Goal: Task Accomplishment & Management: Manage account settings

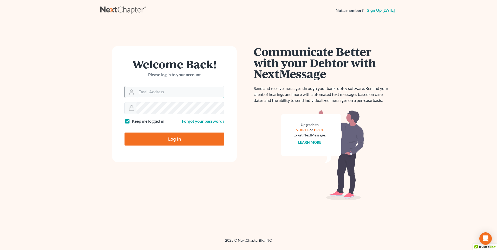
click at [205, 94] on input "Email Address" at bounding box center [180, 91] width 88 height 11
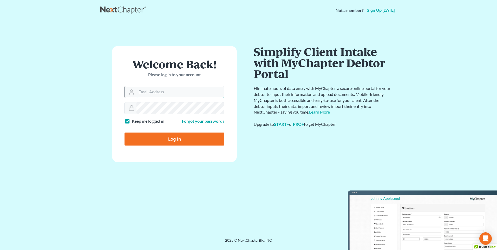
type input "[EMAIL_ADDRESS][DOMAIN_NAME]"
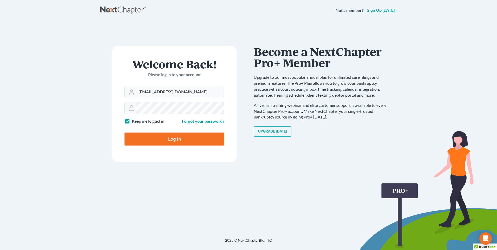
click at [124, 133] on input "Log In" at bounding box center [174, 139] width 100 height 13
type input "Thinking..."
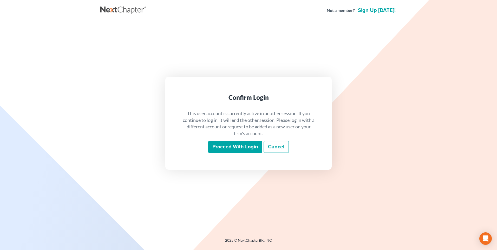
click at [254, 144] on input "Proceed with login" at bounding box center [235, 147] width 54 height 12
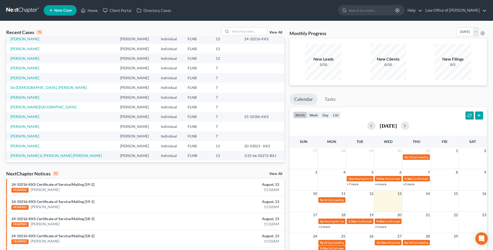
scroll to position [36, 0]
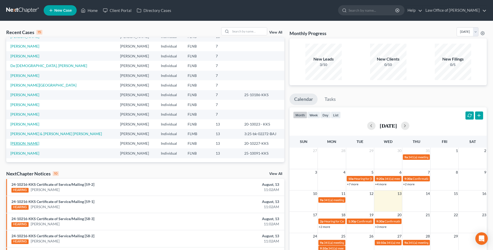
click at [29, 144] on link "[PERSON_NAME]" at bounding box center [24, 143] width 29 height 4
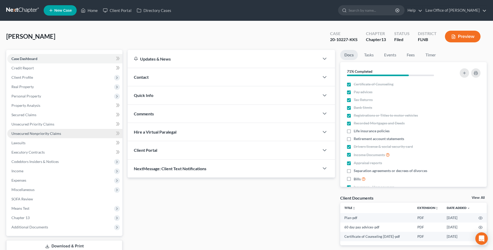
click at [43, 135] on span "Unsecured Nonpriority Claims" at bounding box center [36, 133] width 50 height 4
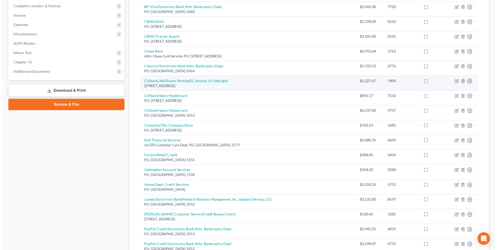
scroll to position [182, 0]
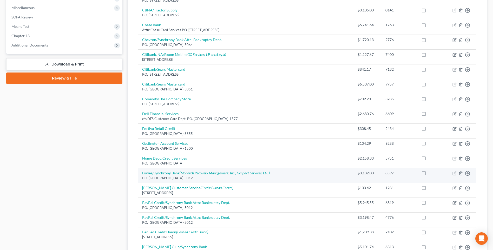
click at [193, 174] on icon "(Monarch Recovery Management, Inc., Genpact Services, LLC)" at bounding box center [225, 173] width 90 height 4
select select "9"
select select "2"
select select "0"
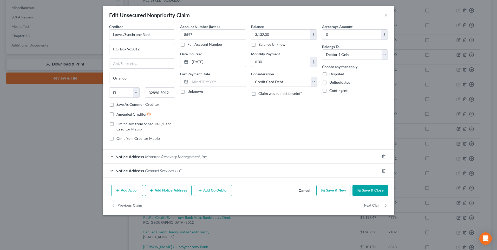
click at [111, 169] on div "Notice Address Genpact Services, LLC" at bounding box center [241, 171] width 277 height 14
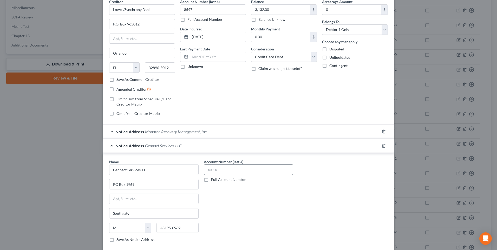
scroll to position [0, 0]
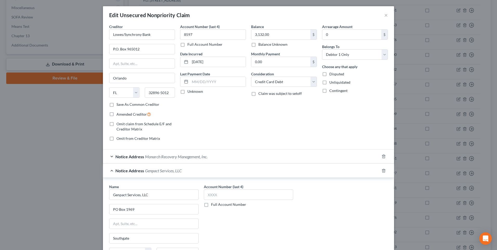
click at [142, 157] on div "Notice Address Monarch Recovery Management, Inc." at bounding box center [241, 157] width 277 height 14
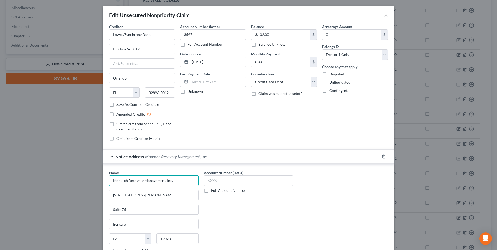
drag, startPoint x: 111, startPoint y: 180, endPoint x: 172, endPoint y: 182, distance: 60.6
click at [172, 182] on input "Monarch Recovery Management, Inc." at bounding box center [153, 180] width 89 height 10
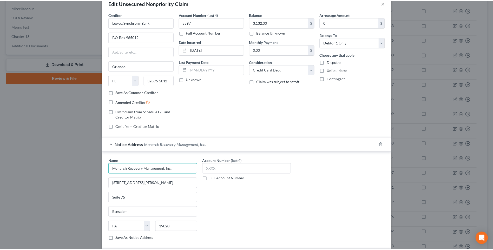
scroll to position [11, 0]
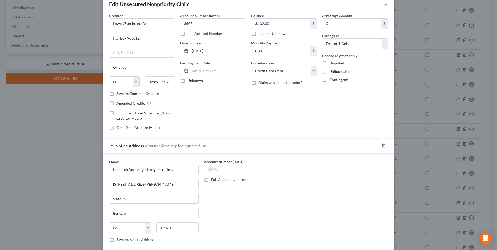
click at [384, 4] on button "×" at bounding box center [386, 4] width 4 height 6
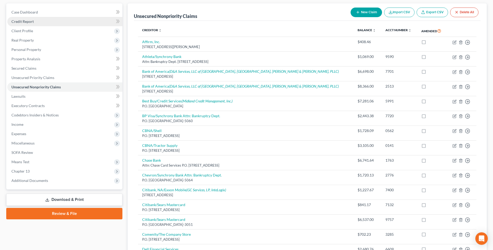
scroll to position [0, 0]
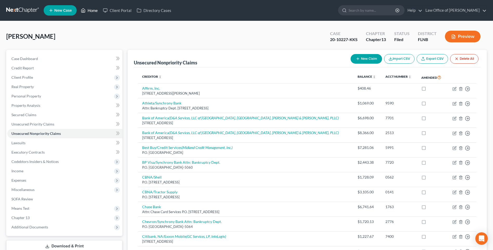
click at [95, 9] on link "Home" at bounding box center [89, 10] width 22 height 9
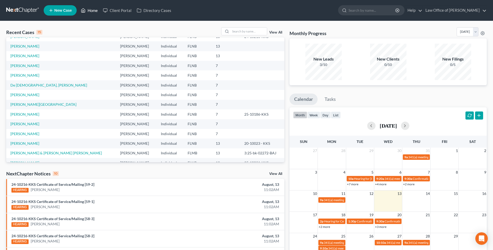
scroll to position [36, 0]
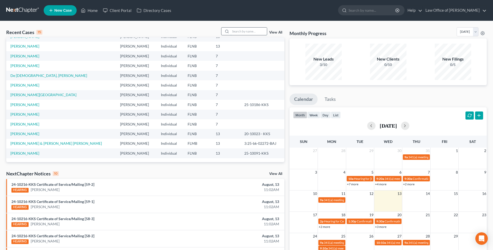
click at [237, 31] on input "search" at bounding box center [249, 32] width 36 height 8
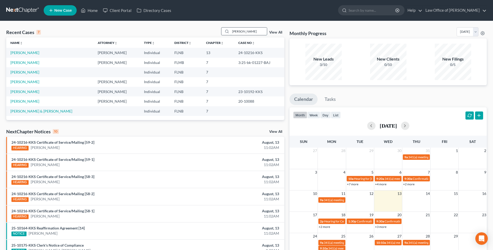
scroll to position [0, 0]
type input "taylor"
click at [18, 62] on link "Taylor, Anita" at bounding box center [24, 62] width 29 height 4
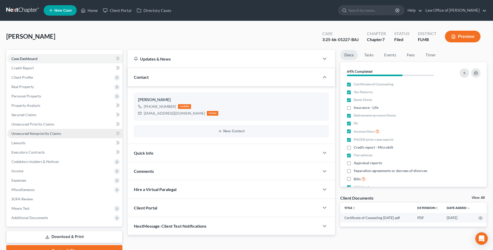
click at [24, 133] on span "Unsecured Nonpriority Claims" at bounding box center [36, 133] width 50 height 4
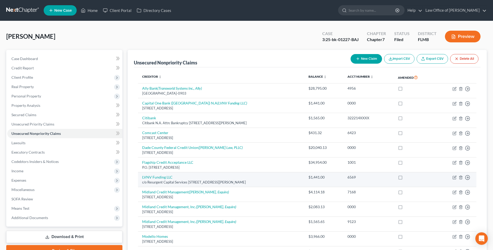
scroll to position [52, 0]
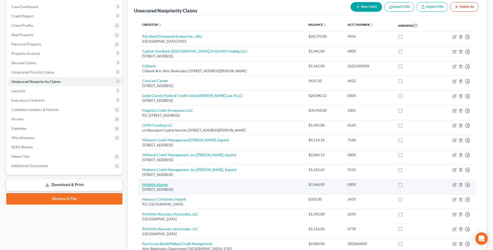
click at [153, 185] on link "Modello Homes" at bounding box center [155, 184] width 26 height 4
select select "9"
select select "14"
select select "0"
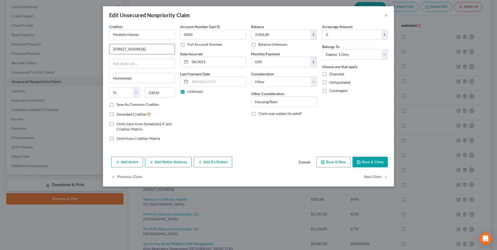
drag, startPoint x: 113, startPoint y: 48, endPoint x: 152, endPoint y: 44, distance: 39.4
click at [152, 44] on div "15302 SW 282nd Street" at bounding box center [142, 49] width 66 height 10
click at [114, 32] on input "Modello Homes" at bounding box center [142, 34] width 66 height 10
type input "Royal American Properties - Modello Homes"
drag, startPoint x: 120, startPoint y: 49, endPoint x: 125, endPoint y: 49, distance: 5.2
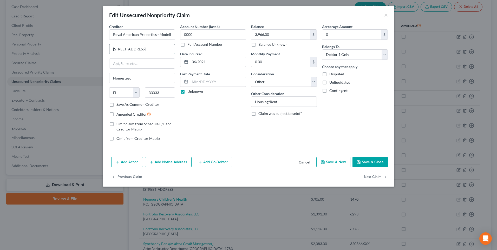
click at [125, 49] on input "15302 SW 282nd Street" at bounding box center [141, 49] width 65 height 10
type input "15370 SW 282nd Street"
click at [162, 93] on input "33033" at bounding box center [160, 92] width 30 height 10
type input "33030"
click at [366, 160] on button "Save & Close" at bounding box center [369, 162] width 35 height 11
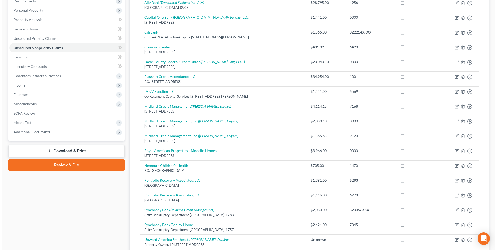
scroll to position [0, 0]
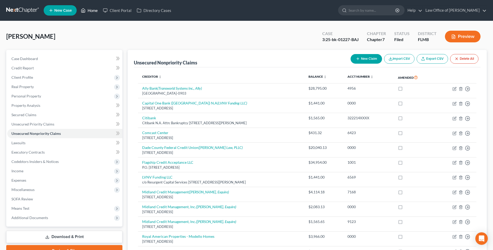
click at [96, 11] on link "Home" at bounding box center [89, 10] width 22 height 9
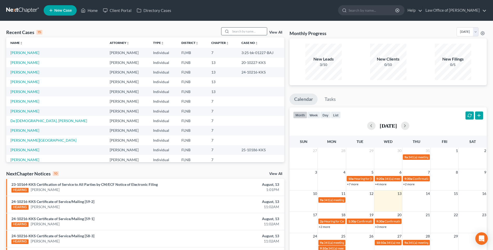
click at [238, 31] on input "search" at bounding box center [249, 32] width 36 height 8
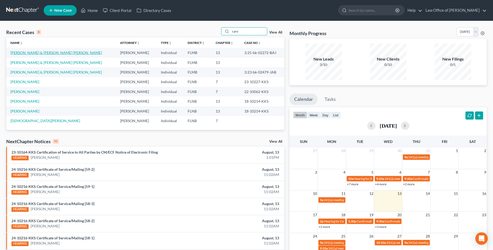
type input "caro"
click at [29, 54] on link "Caro, Daniel & Caro Flores, Flor" at bounding box center [55, 52] width 91 height 4
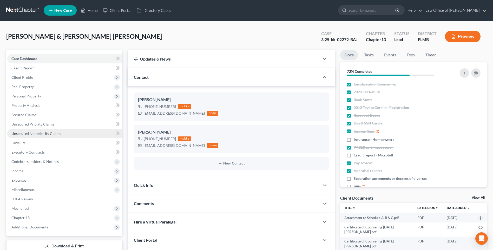
click at [35, 135] on span "Unsecured Nonpriority Claims" at bounding box center [36, 133] width 50 height 4
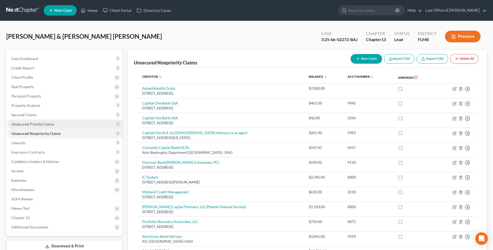
click at [35, 125] on span "Unsecured Priority Claims" at bounding box center [32, 124] width 43 height 4
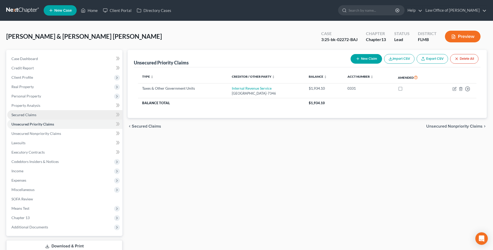
click at [28, 115] on span "Secured Claims" at bounding box center [23, 115] width 25 height 4
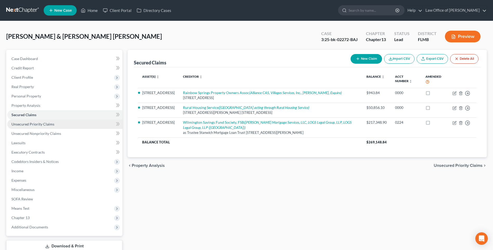
click at [25, 124] on span "Unsecured Priority Claims" at bounding box center [32, 124] width 43 height 4
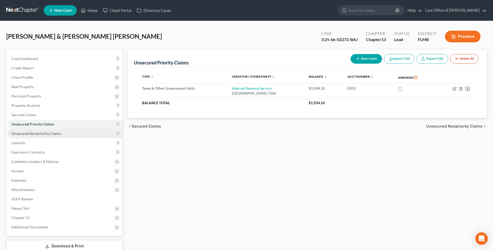
click at [23, 134] on span "Unsecured Nonpriority Claims" at bounding box center [36, 133] width 50 height 4
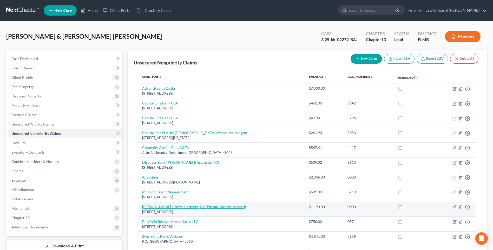
click at [172, 206] on link "Pendrick Capital Partners, LLC (Phoenix Financial Services)" at bounding box center [194, 207] width 104 height 4
select select "48"
select select "14"
select select "1"
select select "15"
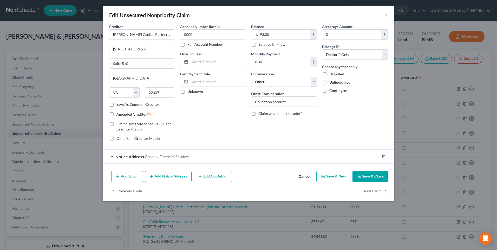
click at [165, 157] on span "Phoenix Financial Services" at bounding box center [167, 156] width 44 height 5
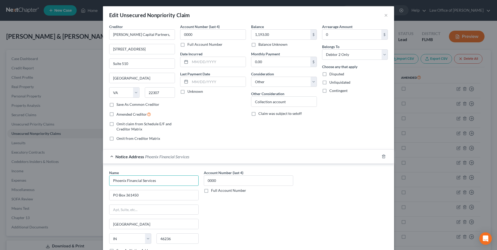
drag, startPoint x: 157, startPoint y: 180, endPoint x: 103, endPoint y: 182, distance: 54.4
click at [103, 182] on div "Name * Phoenix Financial Services PO Box 361450 Indianapolis State AL AK AR AZ …" at bounding box center [248, 213] width 291 height 98
drag, startPoint x: 151, startPoint y: 195, endPoint x: 100, endPoint y: 193, distance: 51.0
click at [100, 193] on div "Edit Unsecured Nonpriority Claim × Creditor * Pendrick Capital Partners, LLC 23…" at bounding box center [248, 125] width 497 height 250
paste input "9775 Crosspoint Blvd #10"
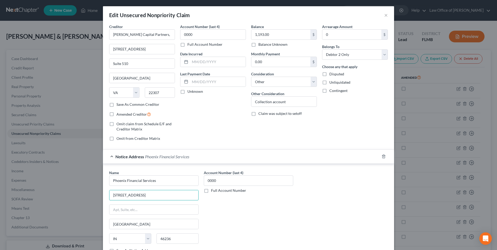
type input "9775 Crosspoint Blvd #100"
drag, startPoint x: 176, startPoint y: 238, endPoint x: 149, endPoint y: 236, distance: 26.8
click at [149, 236] on div "State AL AK AR AZ CA CO CT DE DC FL GA GU HI ID IL IN IA KS KY LA ME MD MA MI M…" at bounding box center [154, 240] width 95 height 15
paste input "5"
type input "46256"
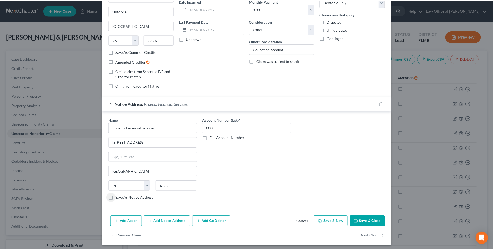
scroll to position [55, 0]
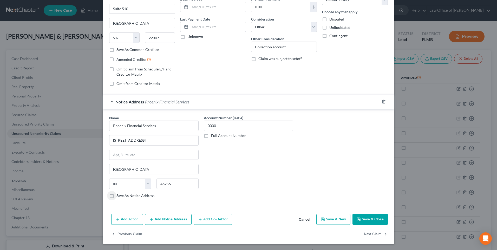
click at [373, 219] on button "Save & Close" at bounding box center [369, 219] width 35 height 11
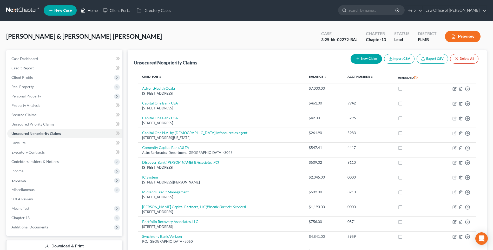
click at [92, 10] on link "Home" at bounding box center [89, 10] width 22 height 9
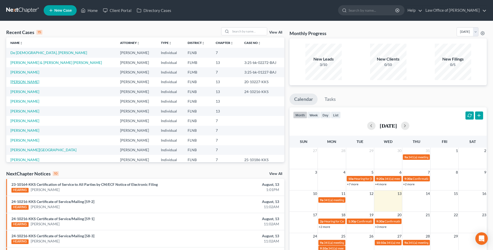
click at [17, 81] on link "LeVake, Nanci" at bounding box center [24, 82] width 29 height 4
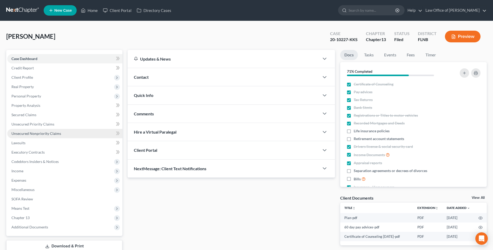
click at [19, 133] on span "Unsecured Nonpriority Claims" at bounding box center [36, 133] width 50 height 4
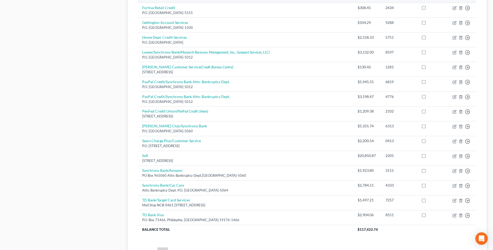
scroll to position [312, 0]
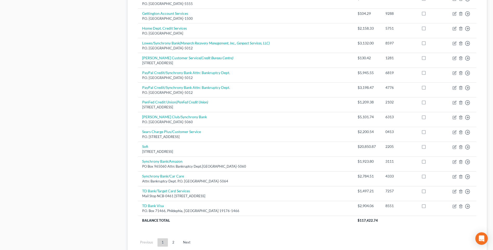
click at [184, 242] on link "Next" at bounding box center [187, 242] width 16 height 8
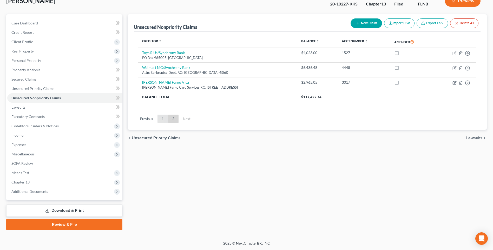
click at [163, 118] on link "1" at bounding box center [162, 119] width 10 height 8
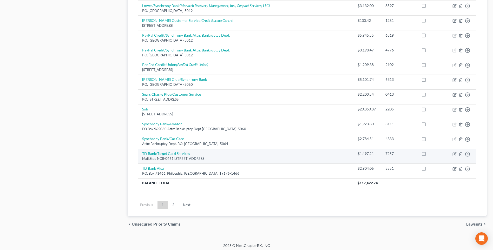
scroll to position [352, 0]
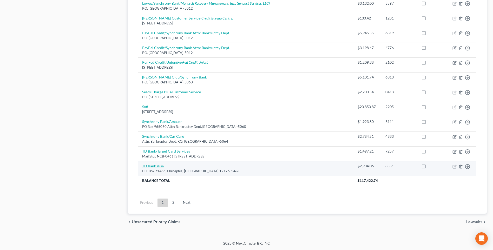
click at [156, 166] on link "TD Bank Visa" at bounding box center [153, 166] width 22 height 4
select select "39"
select select "2"
select select "0"
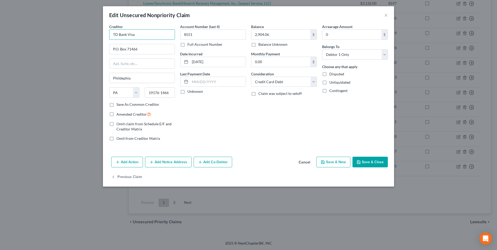
click at [128, 32] on input "TD Bank Visa" at bounding box center [142, 34] width 66 height 10
paste input "Card Services"
type input "TD Bank Card Services"
drag, startPoint x: 127, startPoint y: 49, endPoint x: 149, endPoint y: 48, distance: 22.4
click at [148, 48] on input "P.O. Box 71466" at bounding box center [141, 49] width 65 height 10
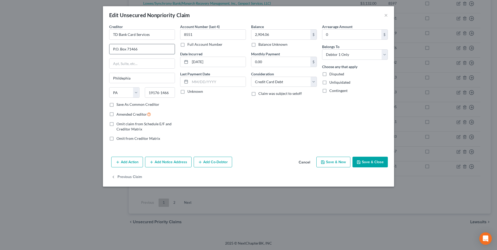
paste input "23072"
type input "P.O. Box 23072"
drag, startPoint x: 136, startPoint y: 77, endPoint x: 104, endPoint y: 75, distance: 32.6
click at [104, 75] on div "Creditor * TD Bank Card Services P.O. Box 23072 Phildephia State AL AK AR AZ CA…" at bounding box center [248, 89] width 291 height 131
drag, startPoint x: 149, startPoint y: 91, endPoint x: 173, endPoint y: 91, distance: 23.9
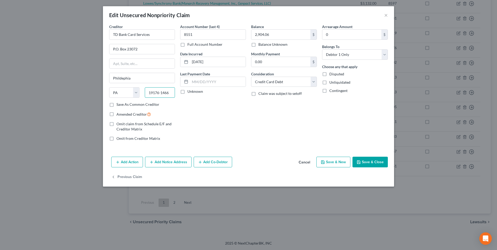
click at [173, 91] on input "19176-1466" at bounding box center [160, 92] width 30 height 10
paste input "31902"
type input "31902"
type input "Columbus"
select select "10"
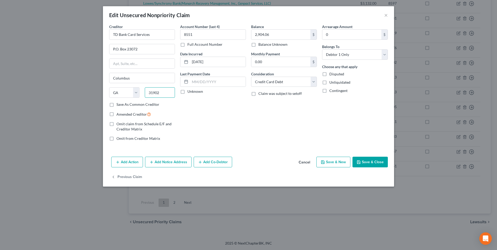
click at [162, 93] on input "31902" at bounding box center [160, 92] width 30 height 10
type input "31902-3072"
click at [368, 163] on button "Save & Close" at bounding box center [369, 162] width 35 height 11
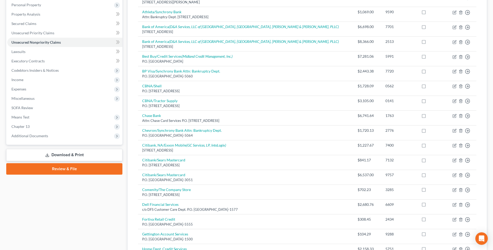
scroll to position [0, 0]
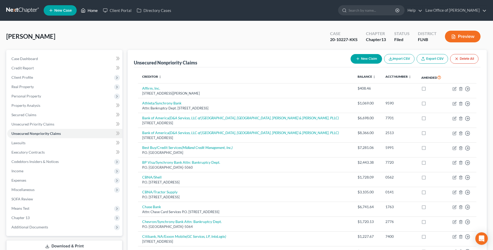
click at [92, 11] on link "Home" at bounding box center [89, 10] width 22 height 9
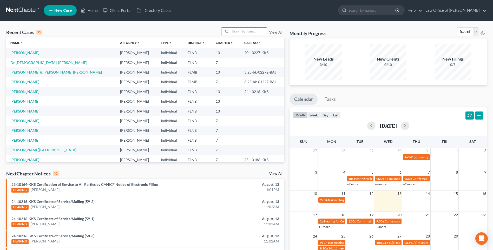
click at [241, 31] on input "search" at bounding box center [249, 32] width 36 height 8
type input "hill"
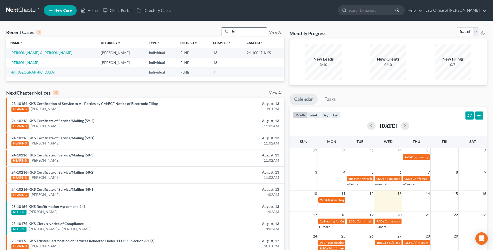
drag, startPoint x: 254, startPoint y: 31, endPoint x: 225, endPoint y: 31, distance: 28.9
click at [225, 31] on div "hill" at bounding box center [244, 31] width 46 height 8
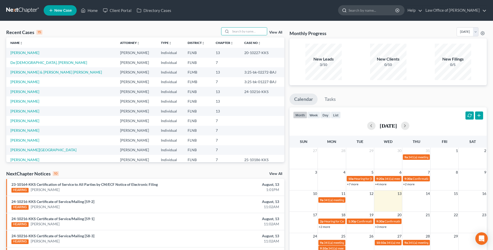
click at [354, 10] on input "search" at bounding box center [373, 10] width 48 height 10
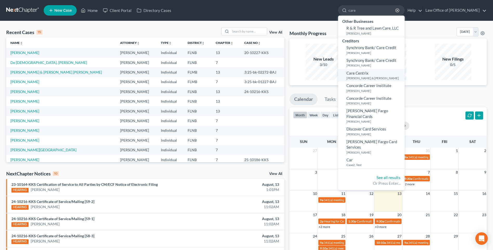
type input "care"
click at [360, 74] on span "Care Centrix" at bounding box center [357, 73] width 22 height 5
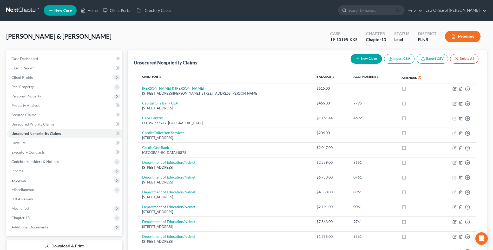
click at [398, 11] on line "button" at bounding box center [397, 10] width 1 height 1
click at [365, 10] on input "search" at bounding box center [373, 10] width 48 height 10
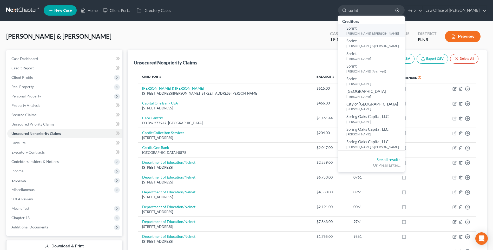
type input "sprint"
click at [355, 30] on link "Sprint McCormick, Christina & Chadwick" at bounding box center [371, 30] width 67 height 13
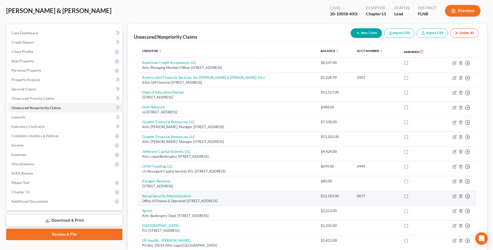
scroll to position [78, 0]
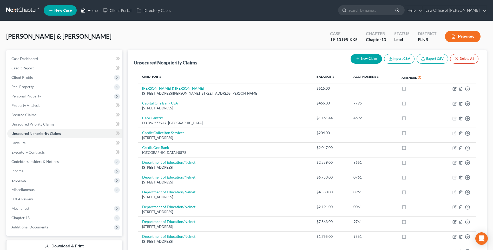
click at [95, 11] on link "Home" at bounding box center [89, 10] width 22 height 9
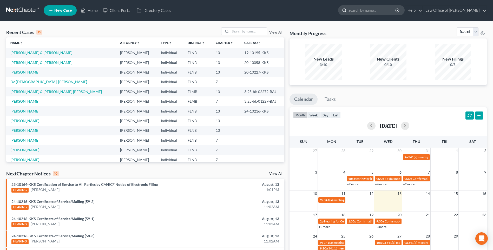
click at [367, 11] on input "search" at bounding box center [373, 10] width 48 height 10
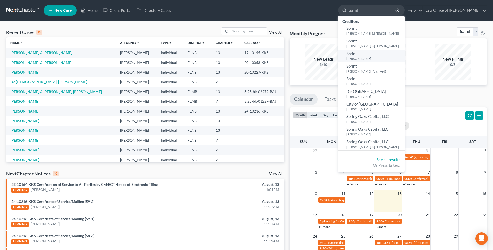
type input "sprint"
click at [353, 49] on ul "Sprint McCormick, Christina & Chadwick Sprint King, Luther & Shamika Sprint McC…" at bounding box center [371, 87] width 67 height 126
click at [352, 41] on span "Sprint" at bounding box center [351, 40] width 10 height 5
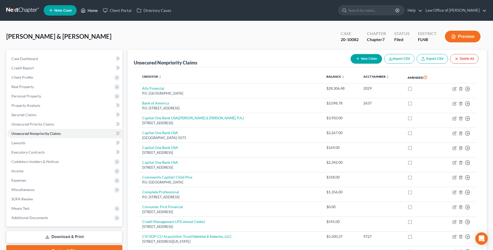
click at [95, 9] on link "Home" at bounding box center [89, 10] width 22 height 9
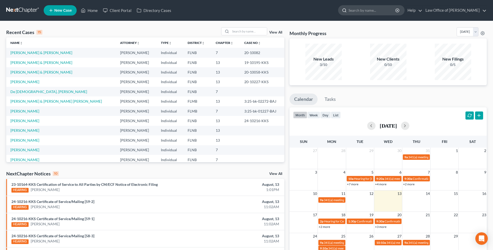
click at [369, 11] on input "search" at bounding box center [373, 10] width 48 height 10
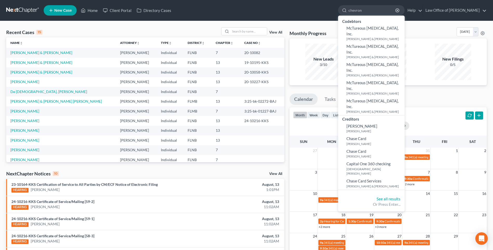
drag, startPoint x: 367, startPoint y: 8, endPoint x: 337, endPoint y: 5, distance: 29.8
click at [338, 5] on ul "New Case Home Client Portal Directory Cases chevron - No Result - Codebtors McT…" at bounding box center [265, 11] width 443 height 14
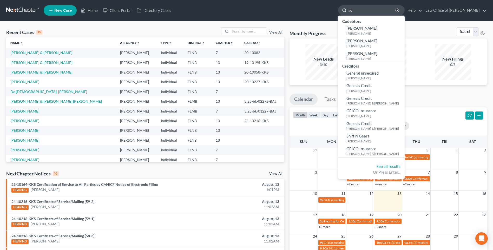
type input "g"
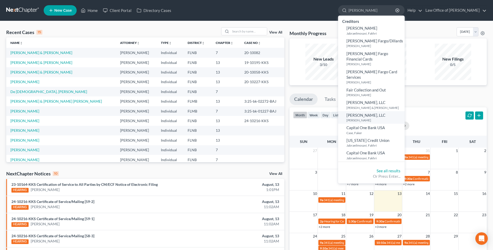
type input "fay"
click at [362, 111] on link "Fay Servicing, LLC McQueen, Precillia" at bounding box center [371, 117] width 67 height 13
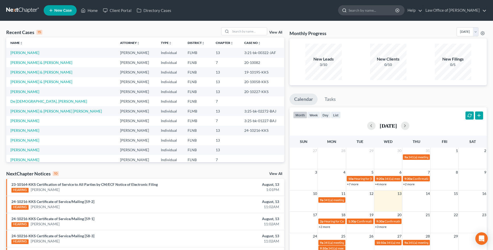
click at [359, 9] on input "search" at bounding box center [373, 10] width 48 height 10
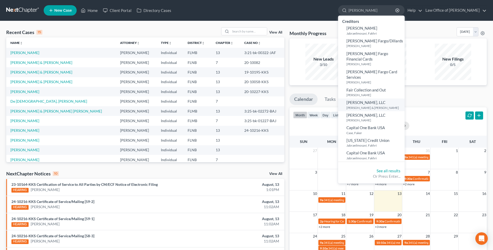
type input "fay"
click at [352, 100] on span "Fay Servicing, LLC" at bounding box center [365, 102] width 39 height 5
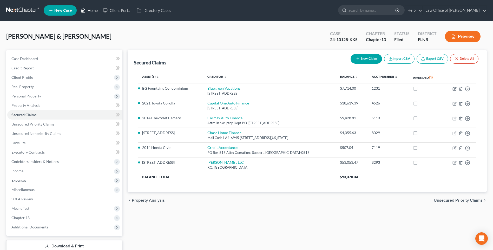
click at [94, 12] on link "Home" at bounding box center [89, 10] width 22 height 9
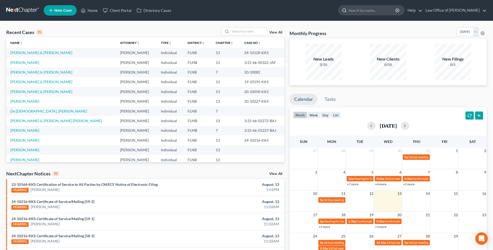
click at [356, 10] on input "search" at bounding box center [373, 10] width 48 height 10
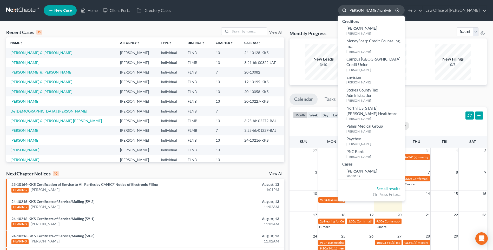
type input "morris/hardwick"
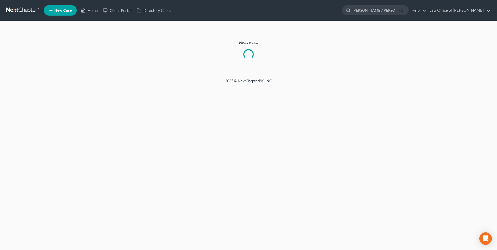
click at [402, 10] on icon "button" at bounding box center [401, 10] width 4 height 4
click at [90, 10] on link "Home" at bounding box center [89, 10] width 22 height 9
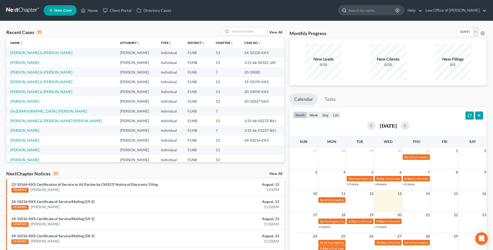
click at [355, 9] on input "search" at bounding box center [373, 10] width 48 height 10
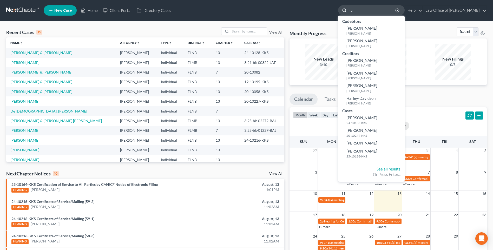
type input "h"
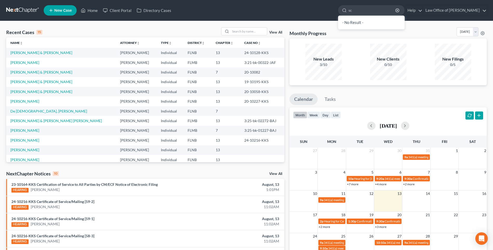
type input "s"
type input "morris"
click at [367, 10] on input "search" at bounding box center [373, 10] width 48 height 10
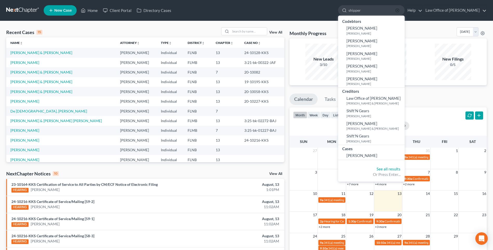
type input "shipper"
click at [398, 10] on icon "button" at bounding box center [397, 10] width 4 height 4
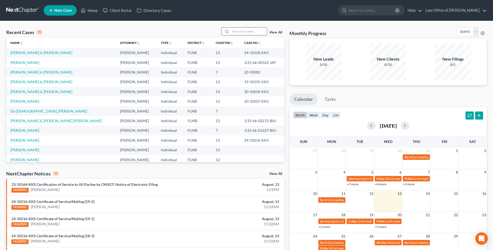
click at [242, 31] on input "search" at bounding box center [249, 32] width 36 height 8
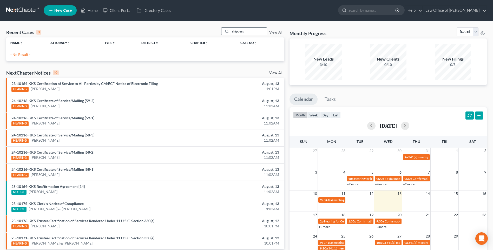
drag, startPoint x: 254, startPoint y: 32, endPoint x: 225, endPoint y: 29, distance: 30.0
click at [225, 29] on div "shippers" at bounding box center [244, 31] width 46 height 8
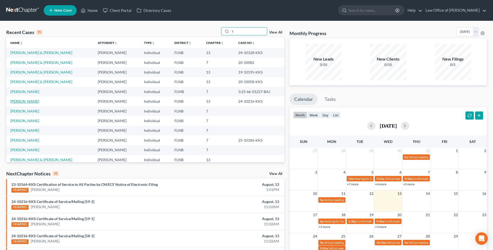
type input "t"
click at [27, 100] on link "Taylor, Tanika" at bounding box center [24, 101] width 29 height 4
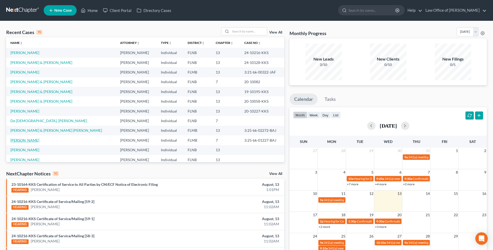
click at [20, 139] on link "Taylor, Anita" at bounding box center [24, 140] width 29 height 4
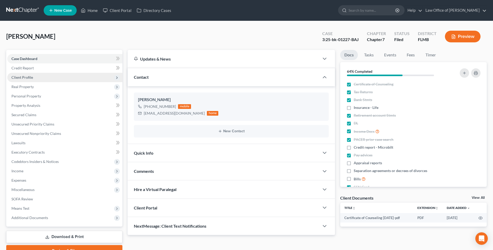
click at [24, 77] on span "Client Profile" at bounding box center [22, 77] width 22 height 4
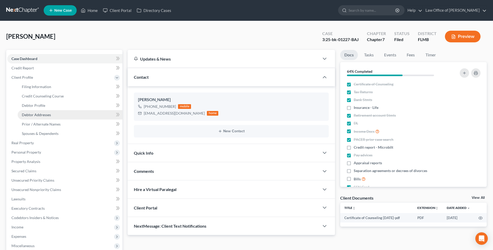
click at [42, 115] on span "Debtor Addresses" at bounding box center [36, 115] width 29 height 4
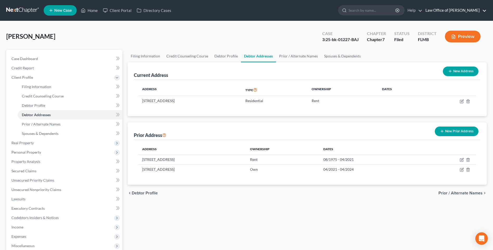
click at [478, 11] on link "Law Office of Sharon T. Sperling" at bounding box center [455, 10] width 64 height 9
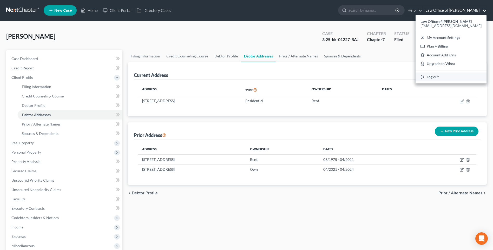
click at [439, 77] on link "Log out" at bounding box center [451, 77] width 71 height 9
